Goal: Transaction & Acquisition: Obtain resource

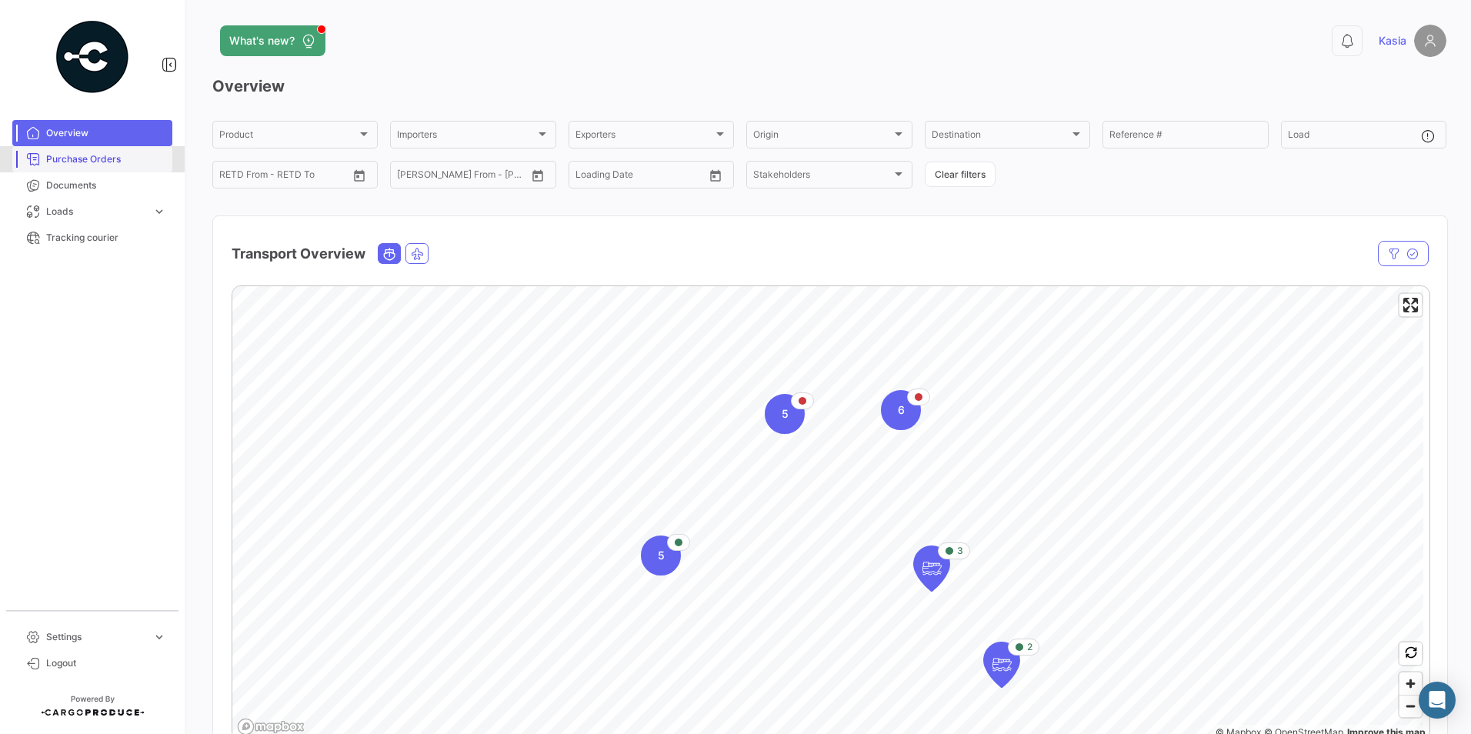
click at [71, 146] on link "Purchase Orders" at bounding box center [92, 159] width 160 height 26
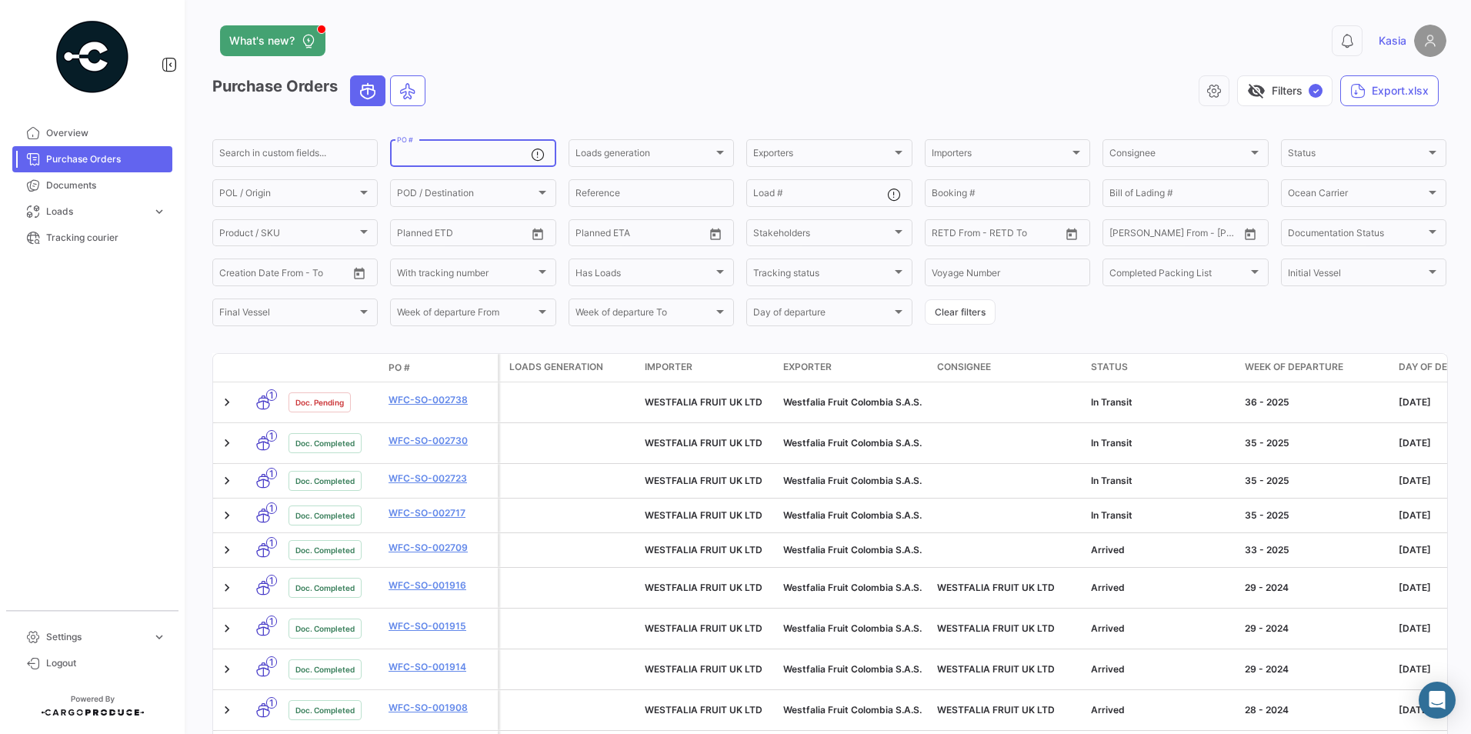
click at [435, 155] on input "PO #" at bounding box center [463, 155] width 133 height 11
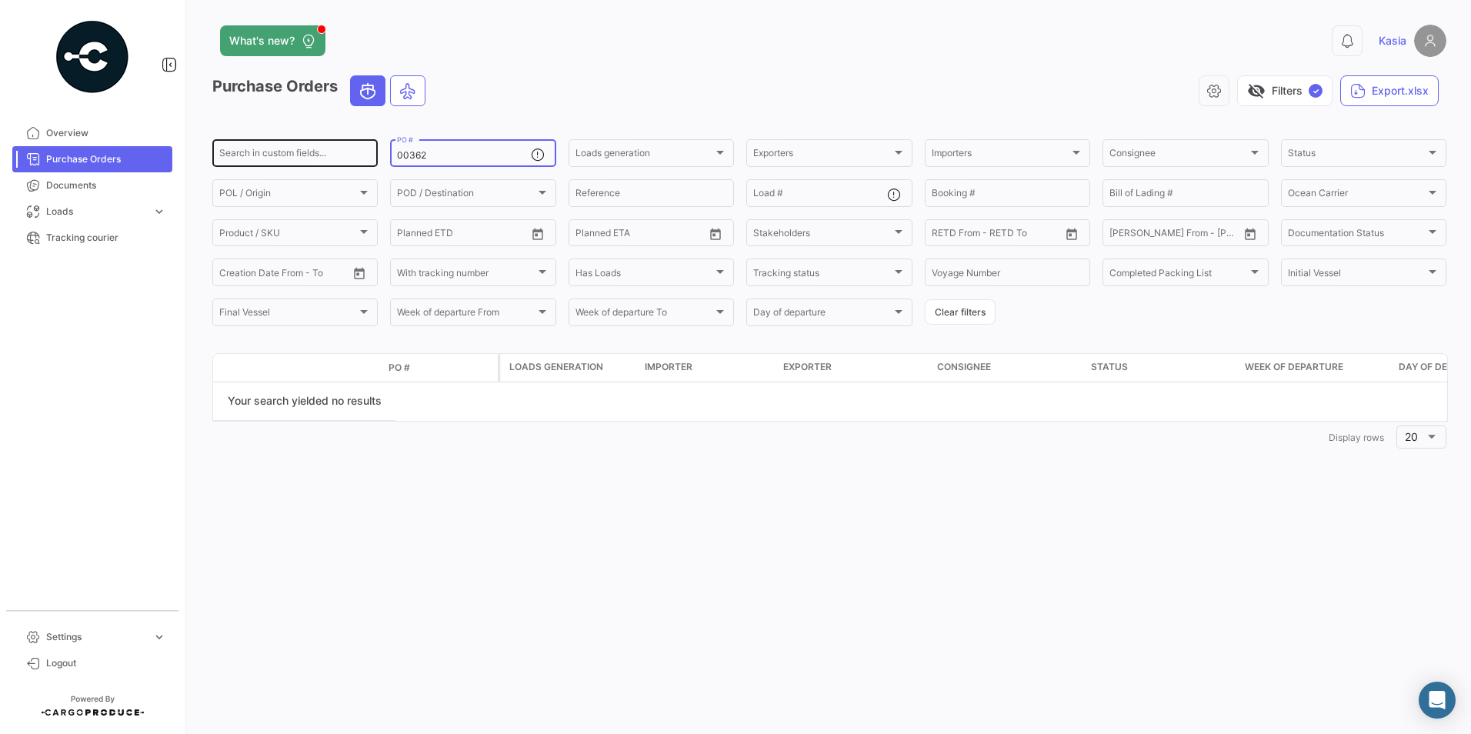
drag, startPoint x: 487, startPoint y: 157, endPoint x: 251, endPoint y: 159, distance: 236.2
click at [0, 0] on div "Search in custom fields... 00362 PO # Loads generation Loads generation Exporte…" at bounding box center [0, 0] width 0 height 0
click at [422, 150] on input "00362" at bounding box center [463, 155] width 133 height 11
drag, startPoint x: 414, startPoint y: 155, endPoint x: 443, endPoint y: 153, distance: 29.3
click at [415, 155] on input "00362" at bounding box center [463, 155] width 133 height 11
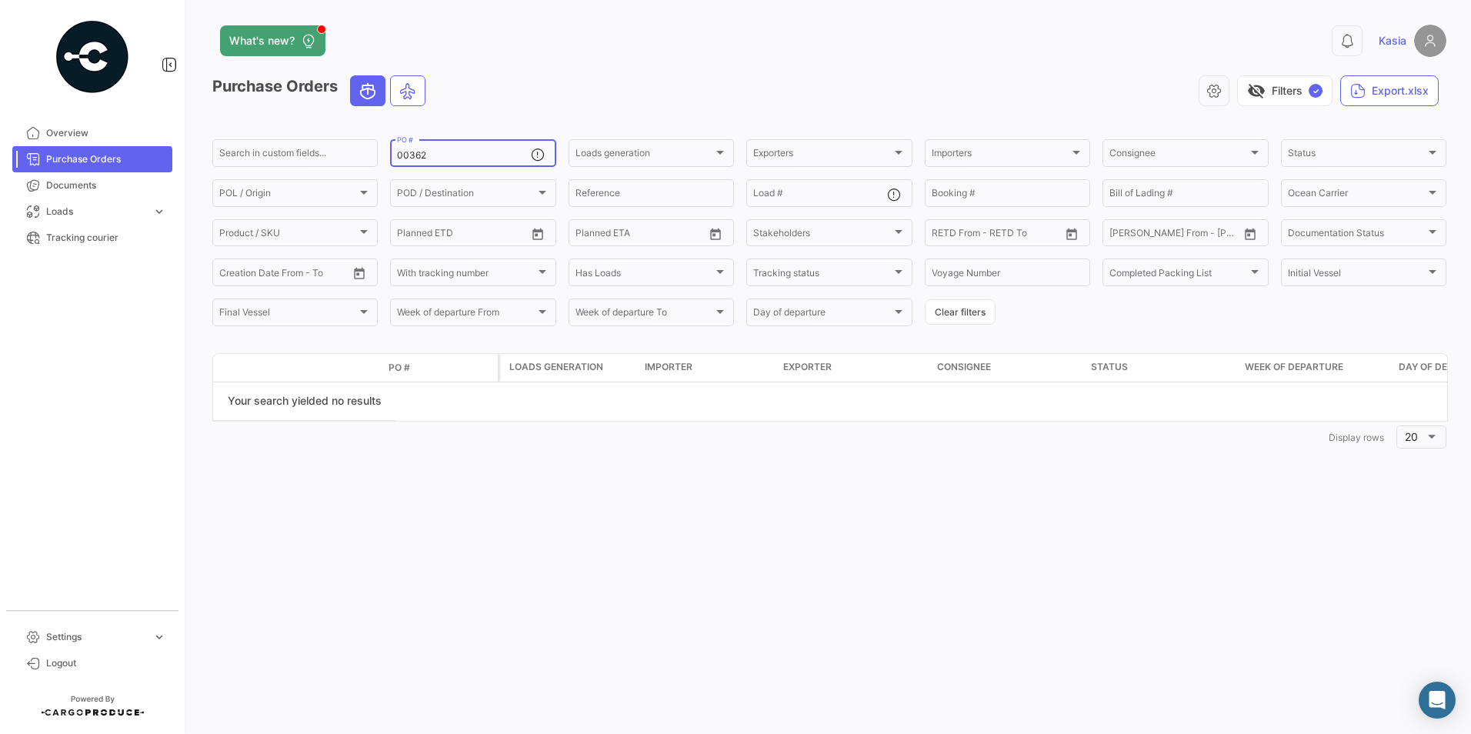
click at [472, 163] on div "00362 PO #" at bounding box center [463, 152] width 133 height 30
click at [465, 152] on input "00362" at bounding box center [463, 155] width 133 height 11
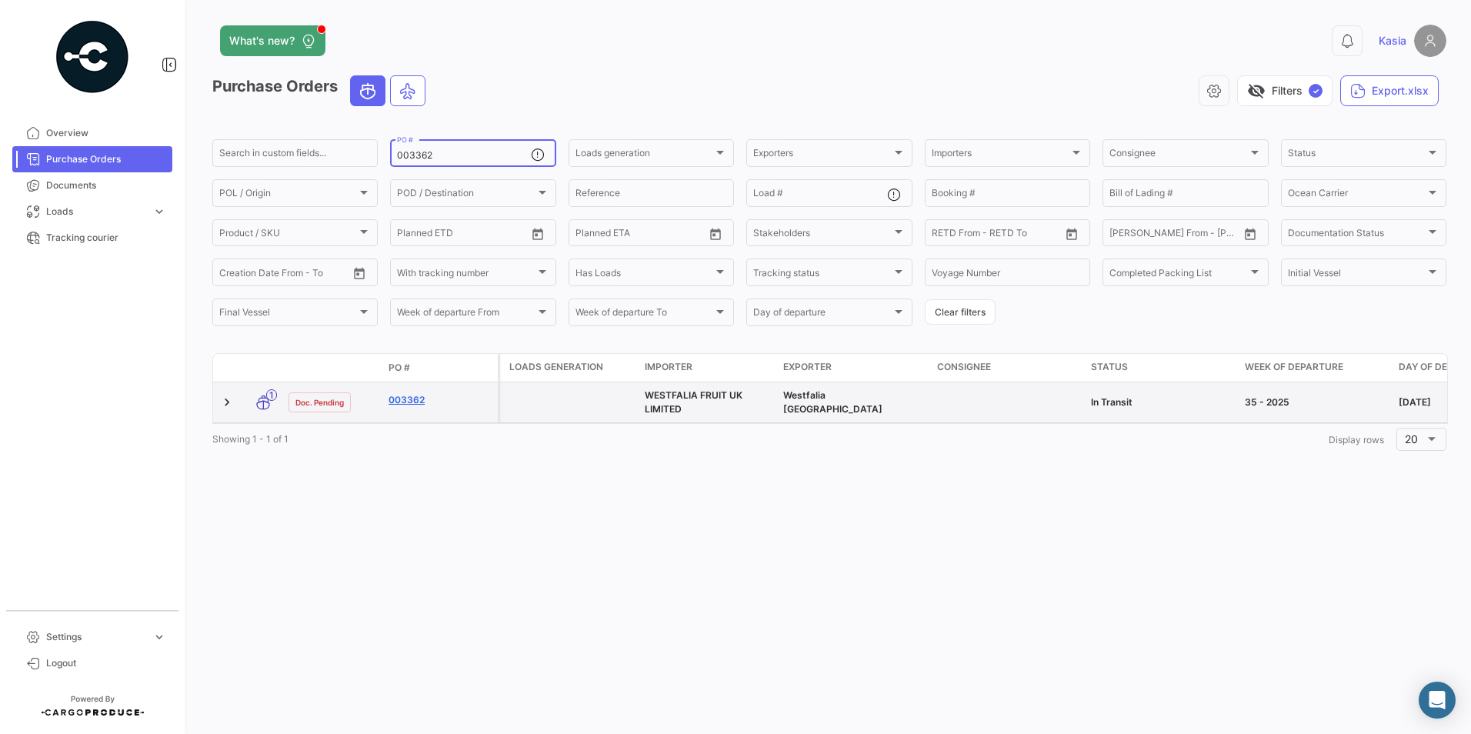
type input "003362"
click at [412, 397] on link "003362" at bounding box center [440, 400] width 103 height 14
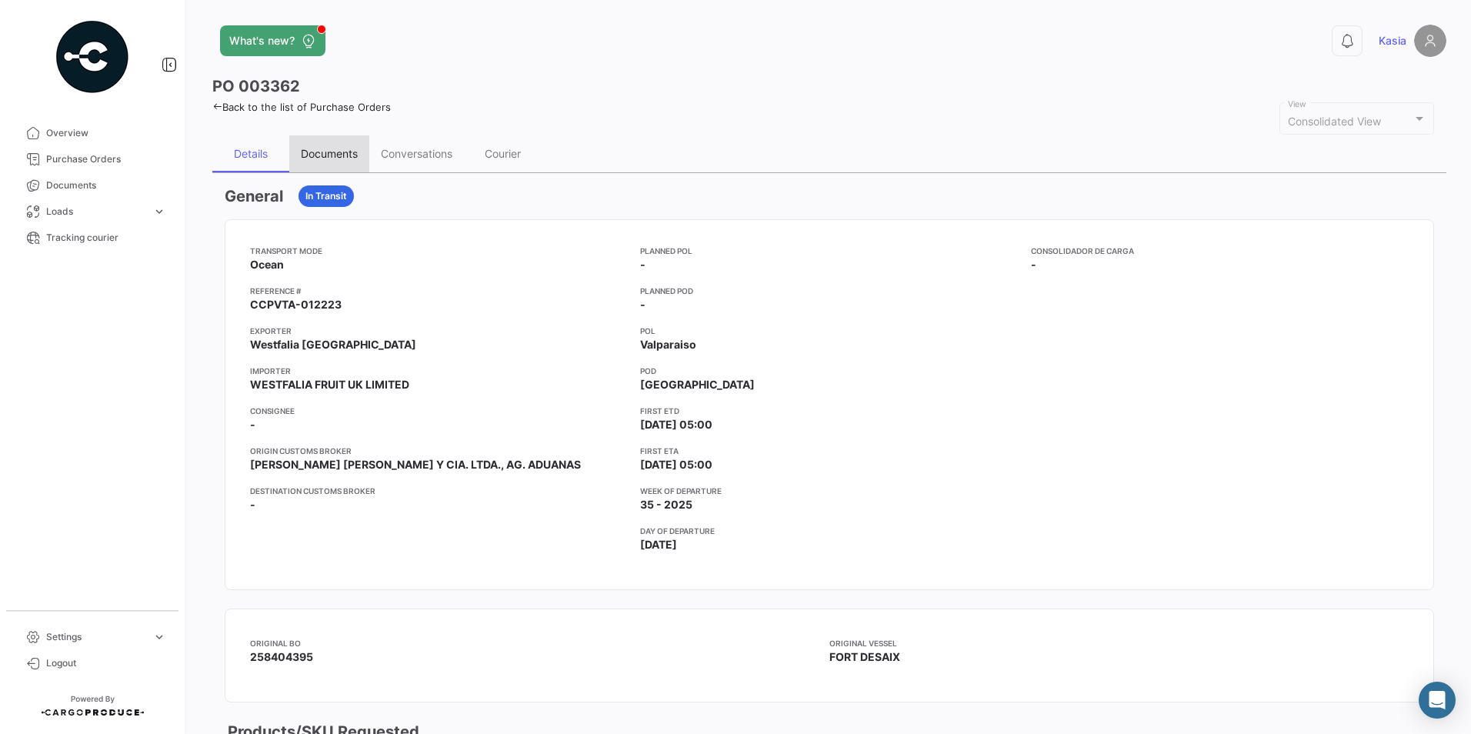
click at [336, 158] on div "Documents" at bounding box center [329, 153] width 57 height 13
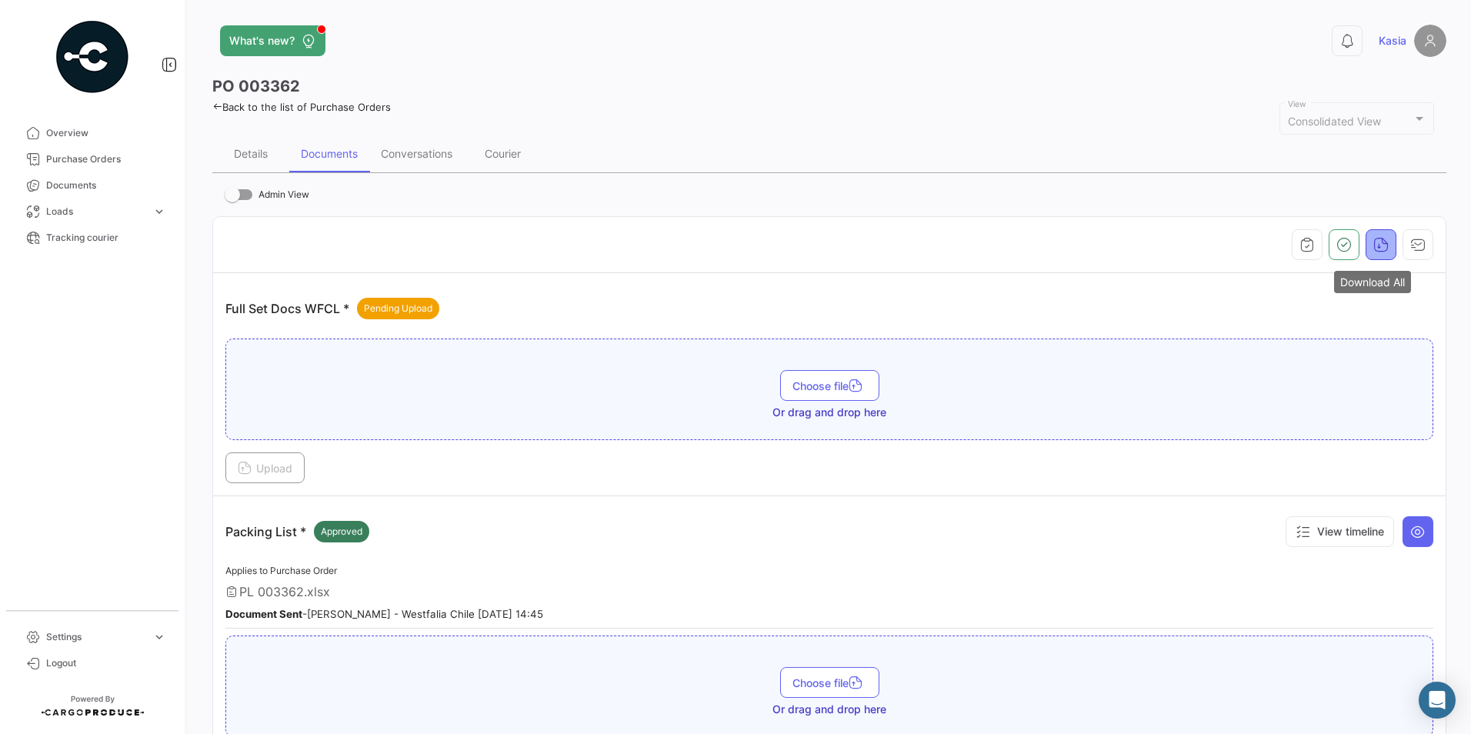
click at [1374, 243] on icon "button" at bounding box center [1381, 244] width 15 height 15
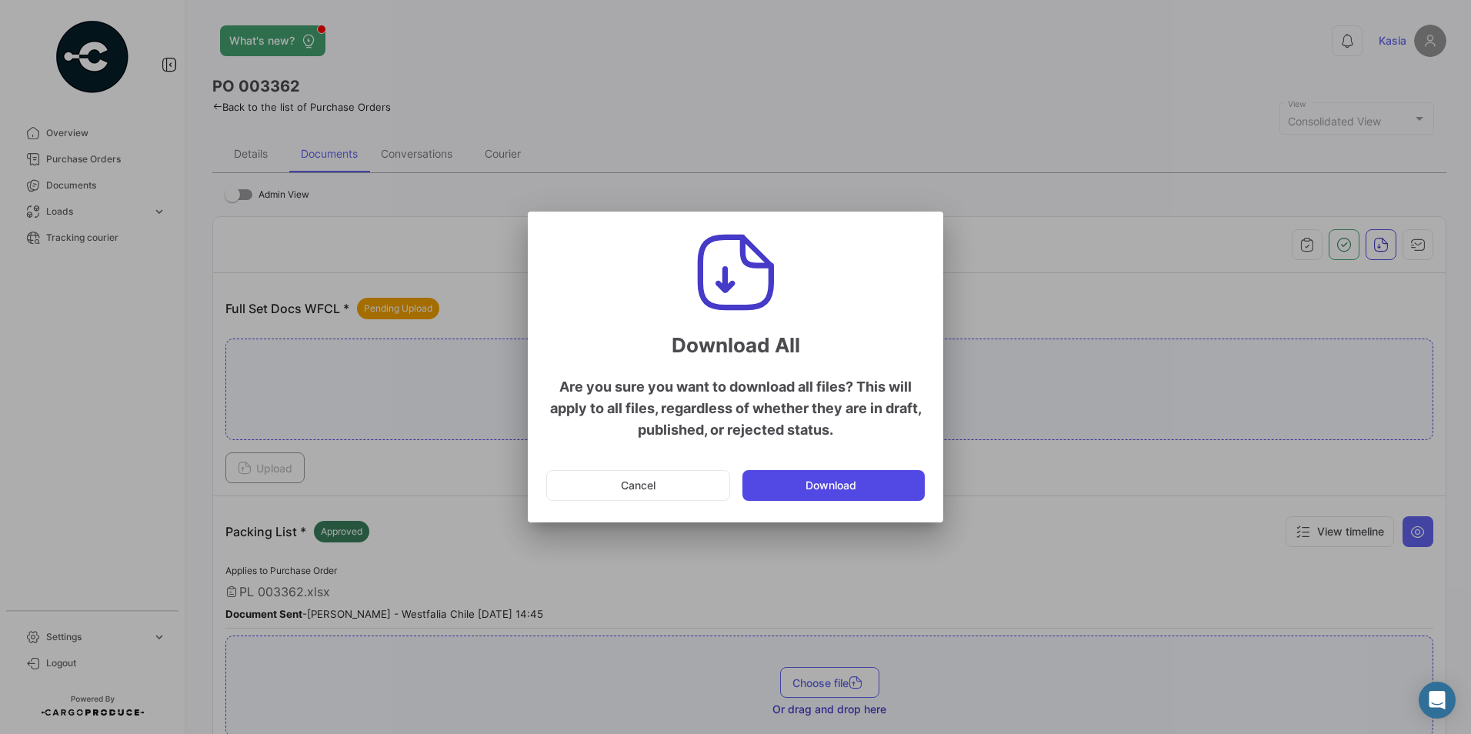
click at [816, 490] on button "Download" at bounding box center [834, 485] width 182 height 31
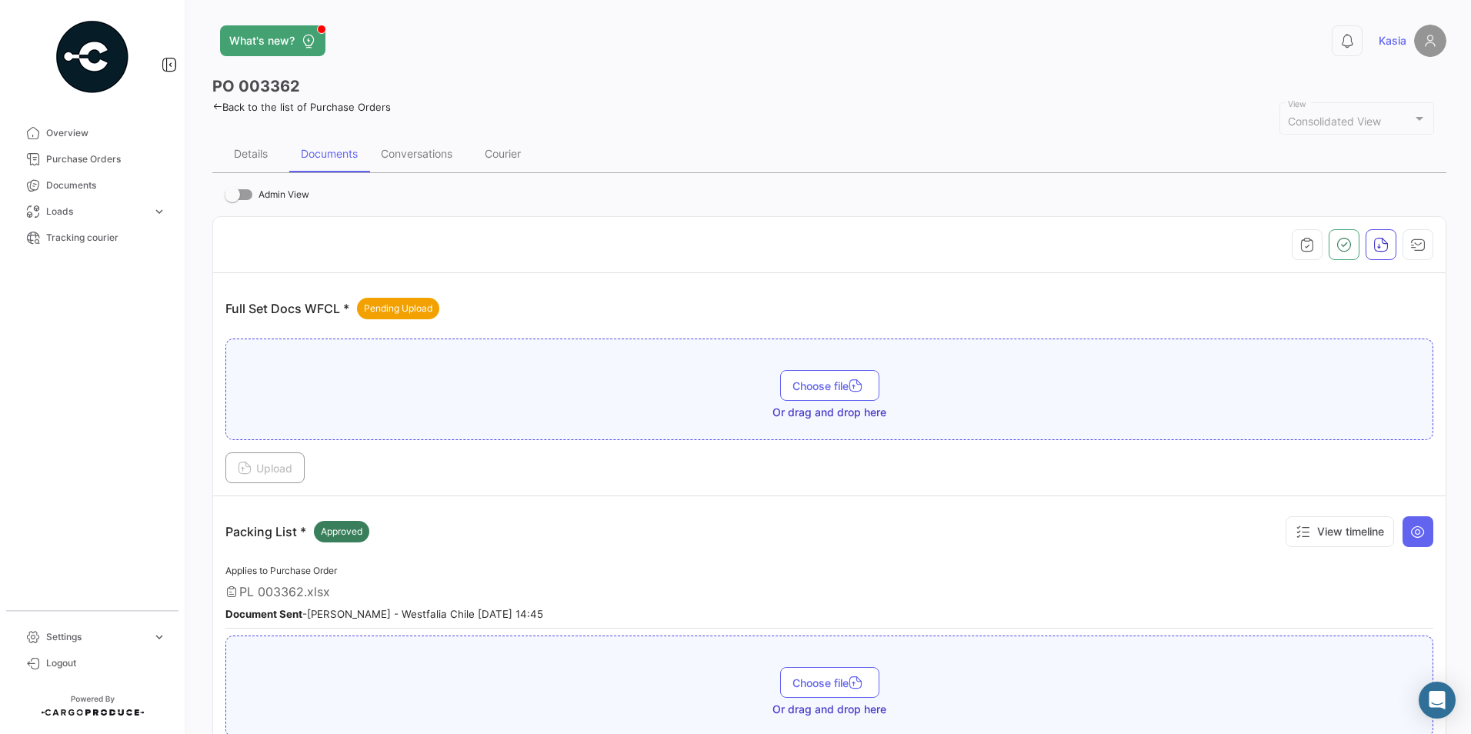
click at [221, 108] on icon at bounding box center [217, 107] width 10 height 10
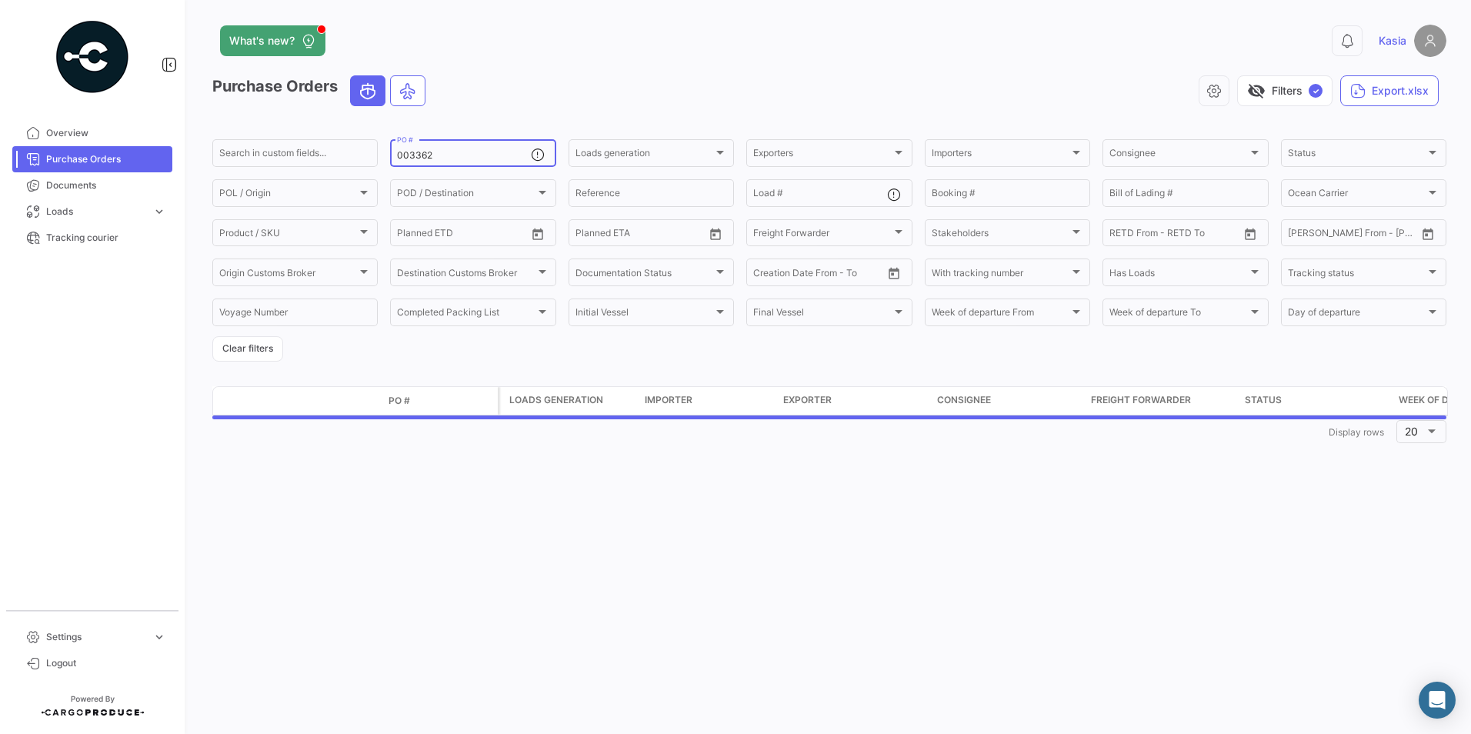
click at [467, 156] on input "003362" at bounding box center [463, 155] width 133 height 11
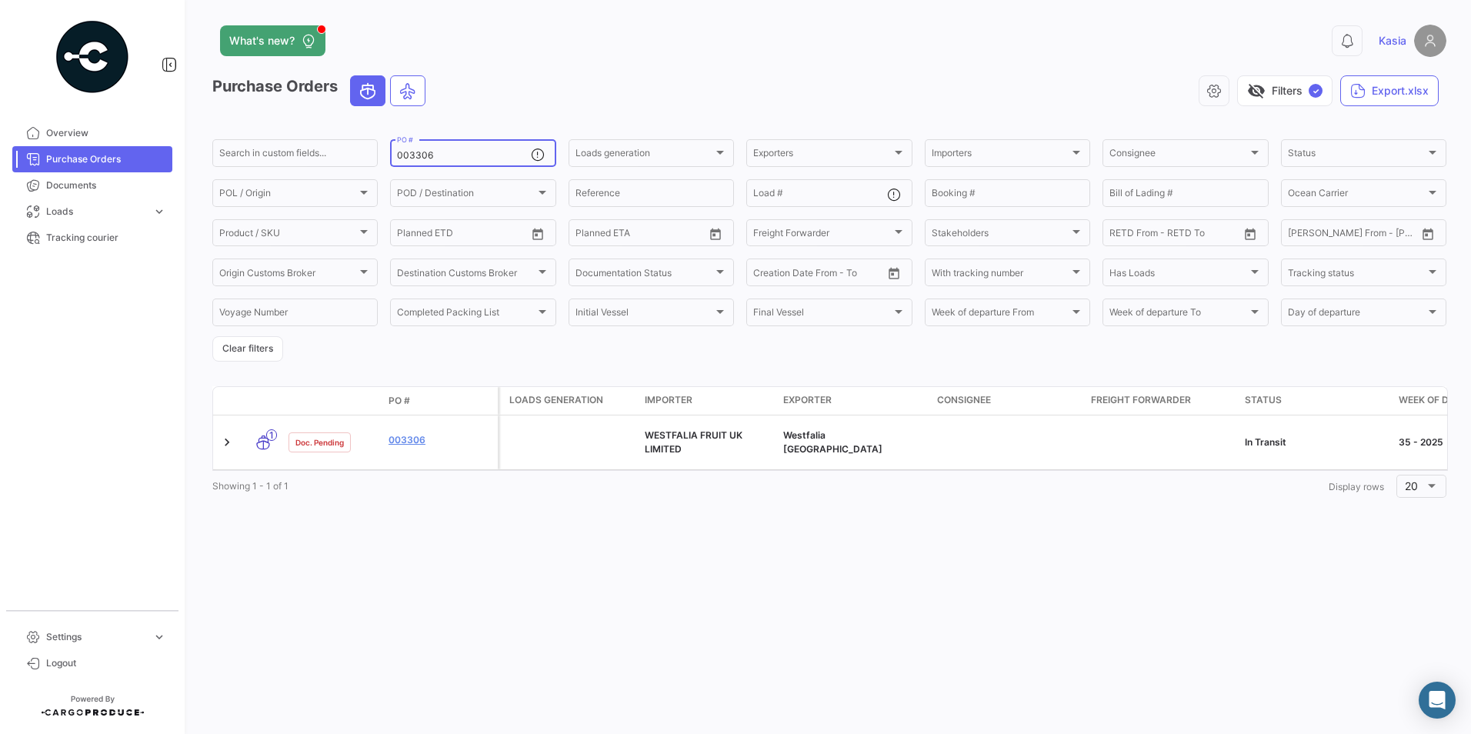
click at [452, 152] on input "003306" at bounding box center [463, 155] width 133 height 11
click at [452, 151] on input "003354" at bounding box center [463, 155] width 133 height 11
click at [498, 563] on div "What's new? 0 Kasia Purchase Orders visibility_off Filters ✓ Export.xlsx Search…" at bounding box center [830, 367] width 1284 height 734
click at [453, 151] on input "003354" at bounding box center [463, 155] width 133 height 11
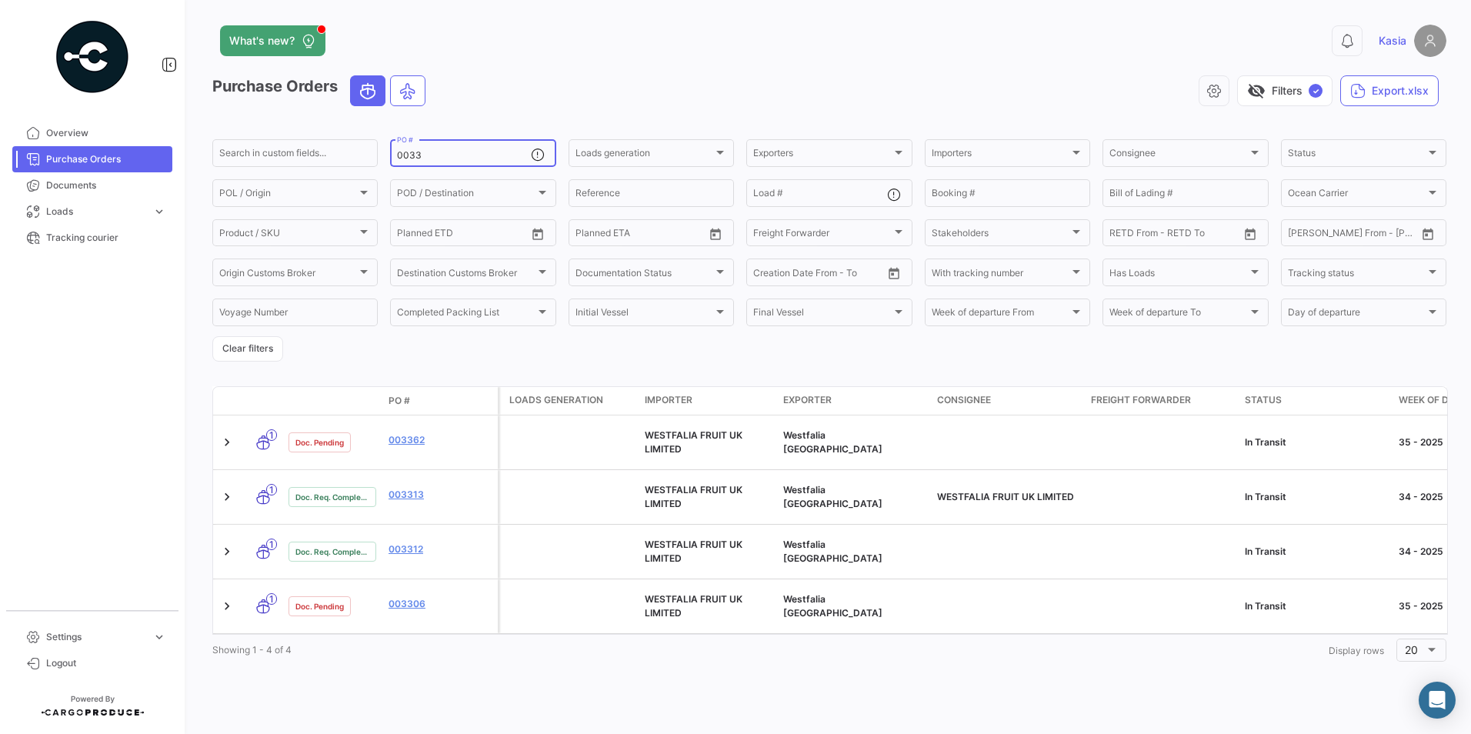
type input "0033"
